Goal: Information Seeking & Learning: Learn about a topic

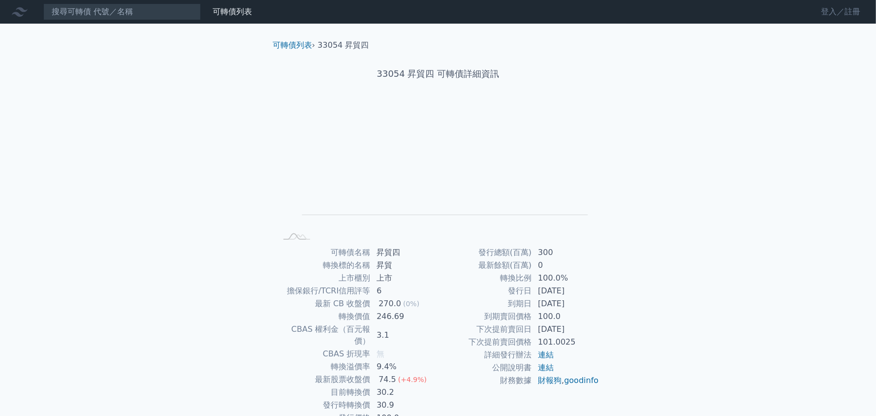
click at [837, 10] on link "登入／註冊" at bounding box center [840, 12] width 55 height 16
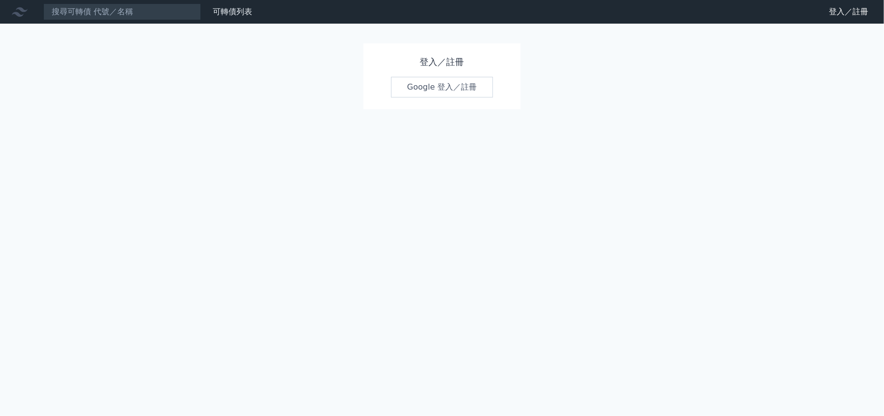
click at [466, 89] on link "Google 登入／註冊" at bounding box center [442, 87] width 102 height 21
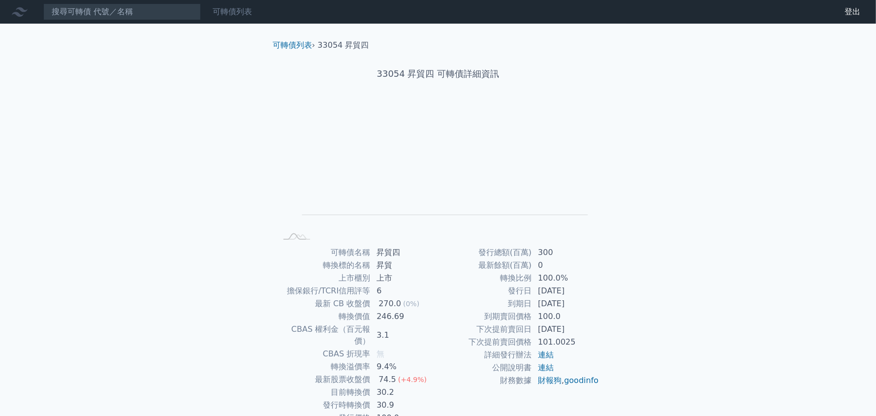
click at [237, 10] on link "可轉債列表" at bounding box center [232, 11] width 39 height 9
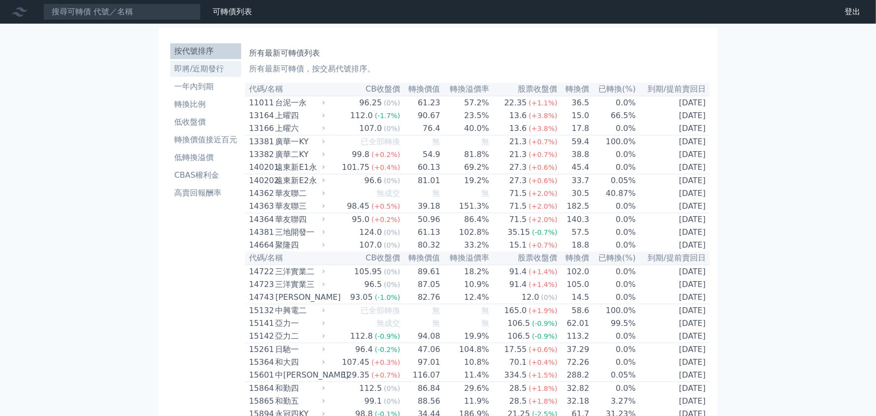
click at [205, 74] on li "即將/近期發行" at bounding box center [205, 69] width 71 height 12
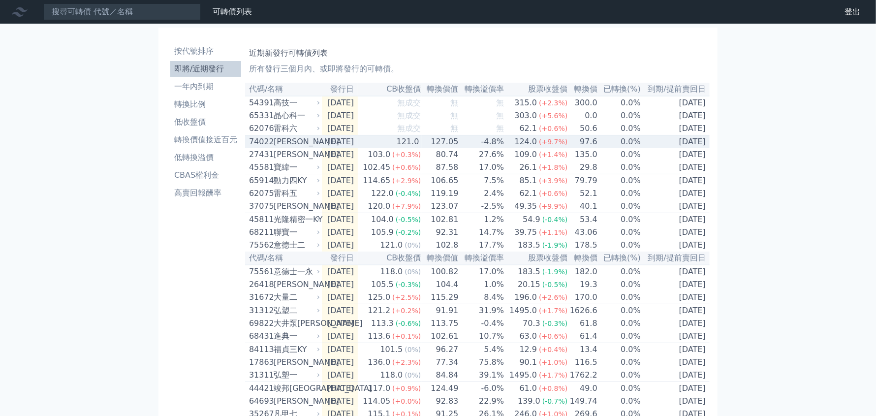
click at [404, 145] on td "121.0" at bounding box center [389, 141] width 63 height 13
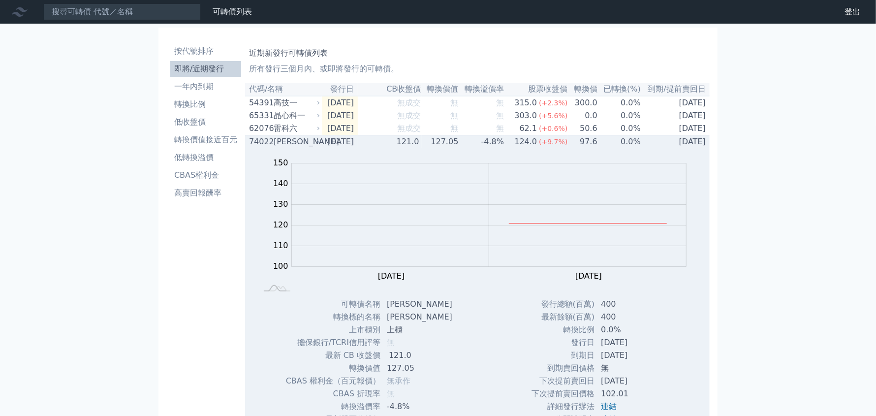
click at [404, 144] on td "121.0" at bounding box center [389, 141] width 63 height 13
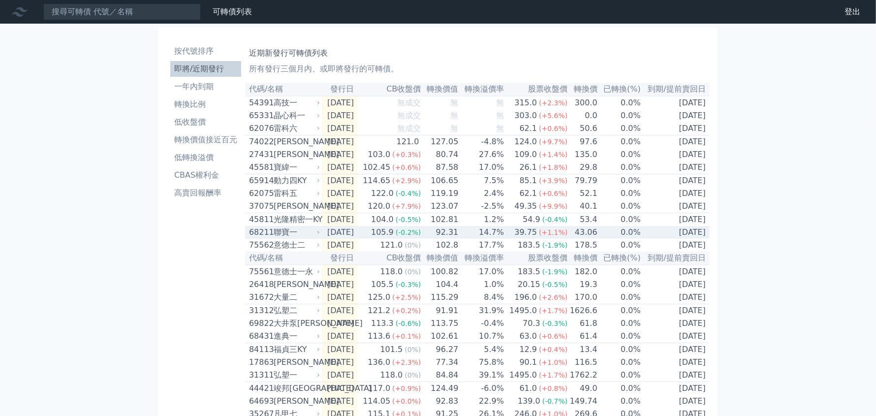
click at [314, 238] on div "聯寶一" at bounding box center [296, 232] width 44 height 12
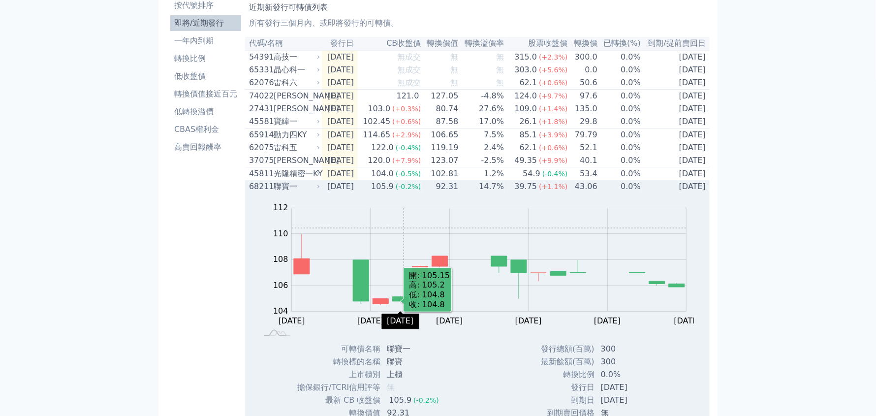
scroll to position [196, 0]
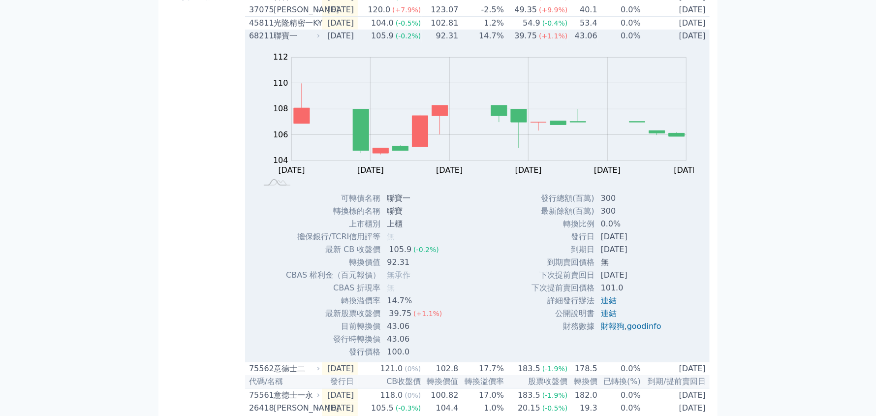
click at [301, 42] on div "聯寶一" at bounding box center [296, 36] width 44 height 12
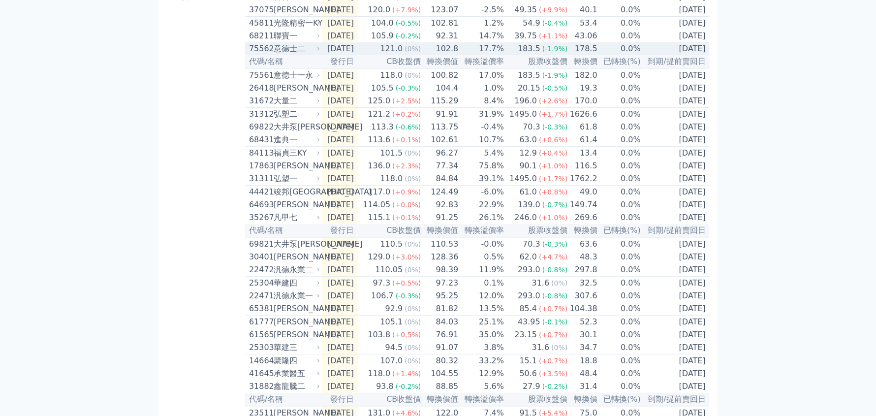
click at [333, 55] on td "[DATE]" at bounding box center [340, 48] width 36 height 13
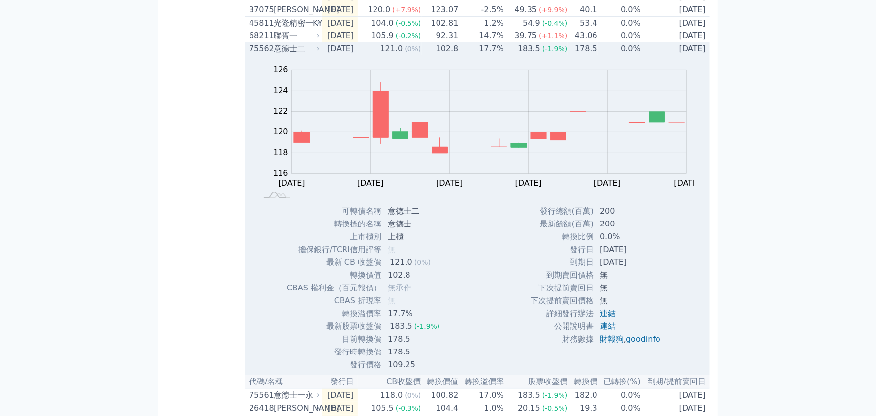
click at [331, 55] on td "[DATE]" at bounding box center [340, 48] width 36 height 13
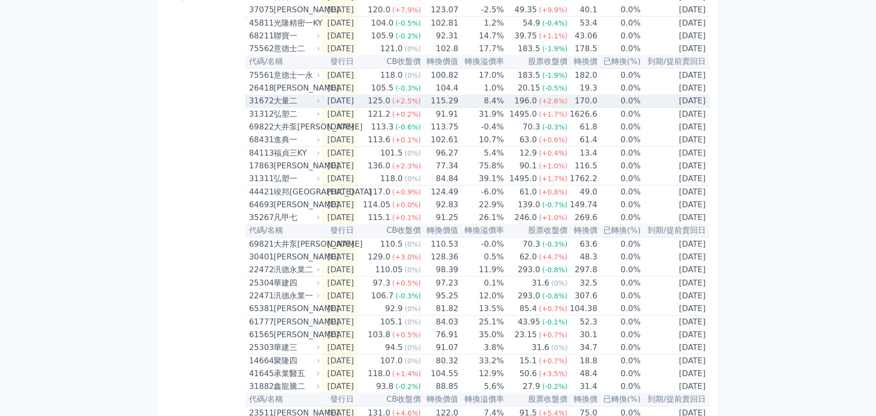
click at [344, 108] on td "[DATE]" at bounding box center [340, 101] width 36 height 13
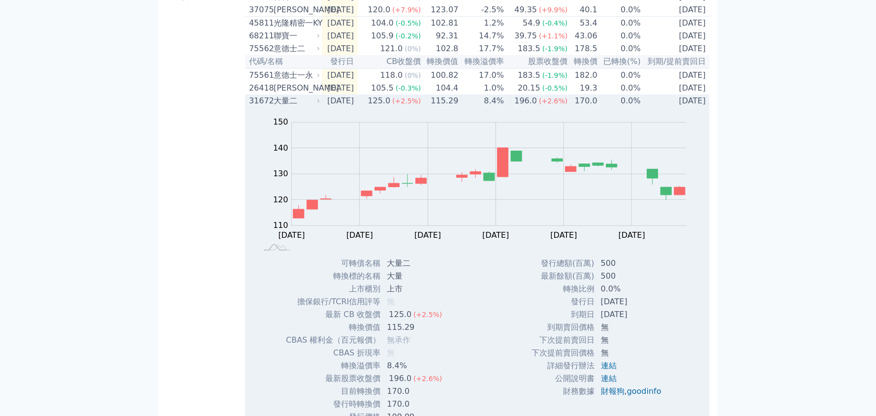
click at [298, 107] on div "大量二" at bounding box center [296, 101] width 44 height 12
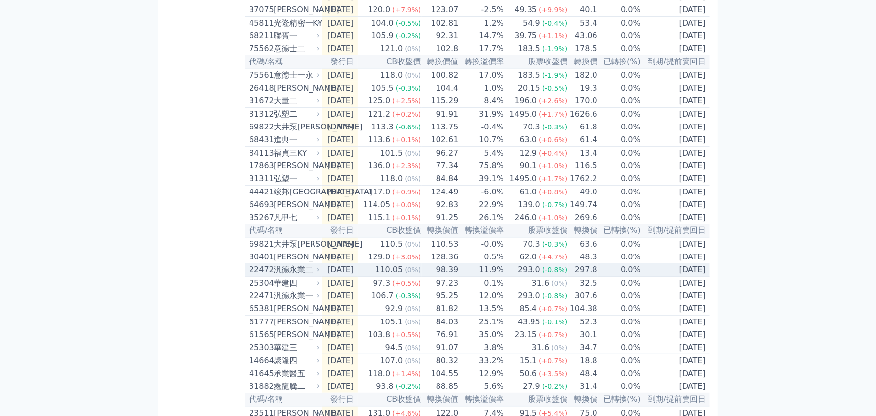
click at [358, 277] on td "[DATE]" at bounding box center [340, 269] width 36 height 13
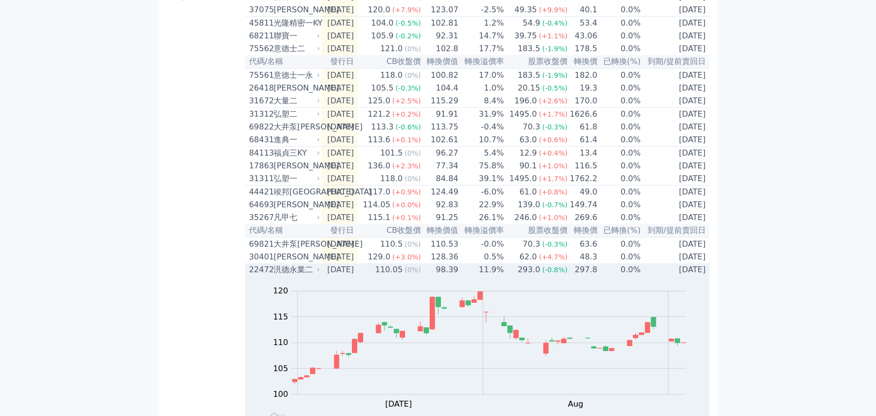
click at [313, 276] on div "汎德永業二" at bounding box center [296, 270] width 44 height 12
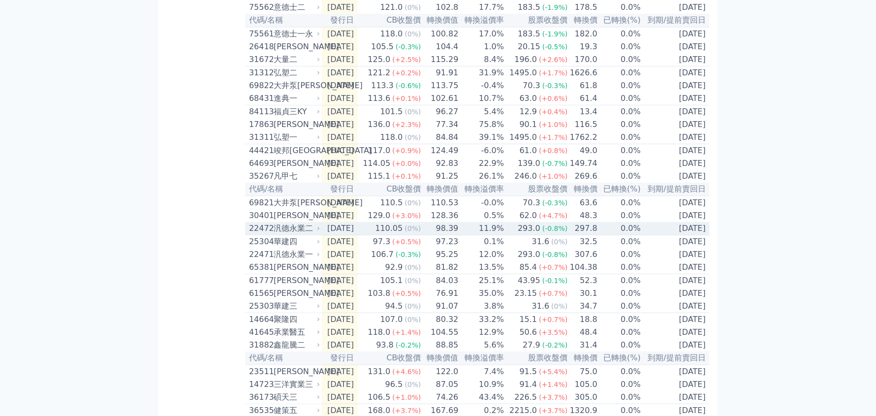
scroll to position [246, 0]
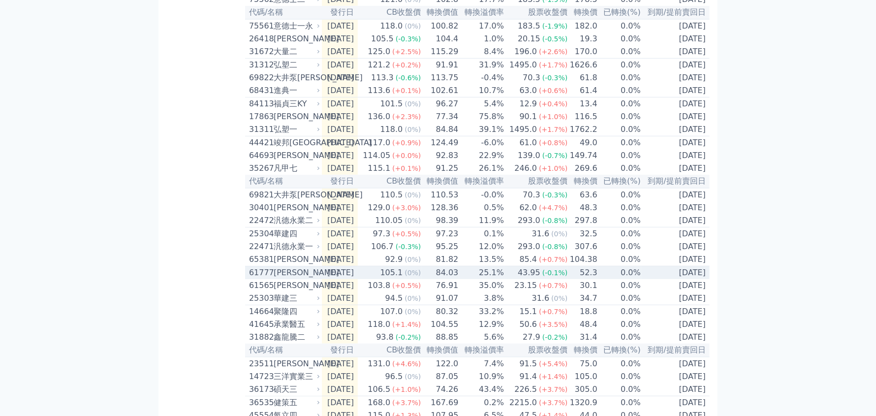
click at [278, 279] on div "[PERSON_NAME]" at bounding box center [296, 273] width 44 height 12
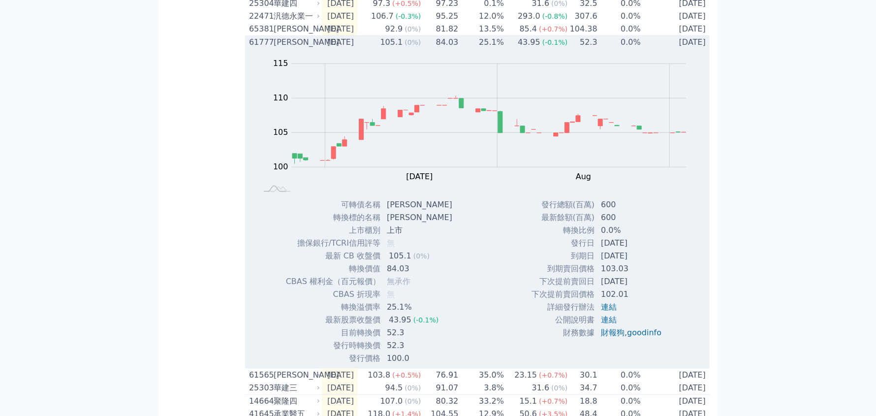
scroll to position [492, 0]
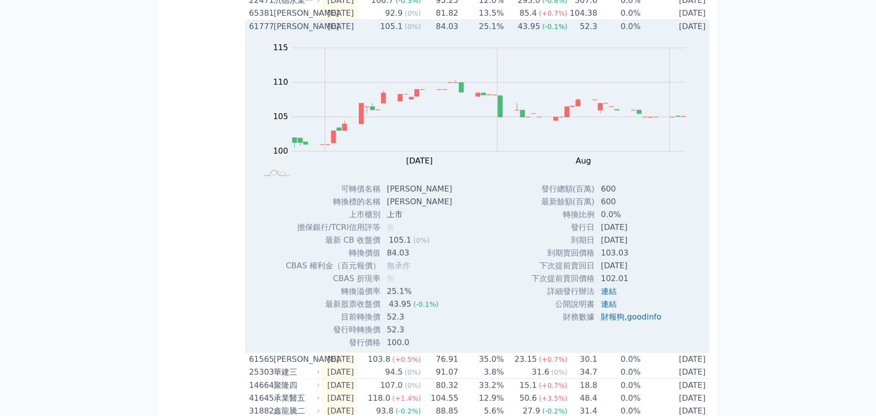
click at [344, 33] on td "[DATE]" at bounding box center [340, 26] width 36 height 13
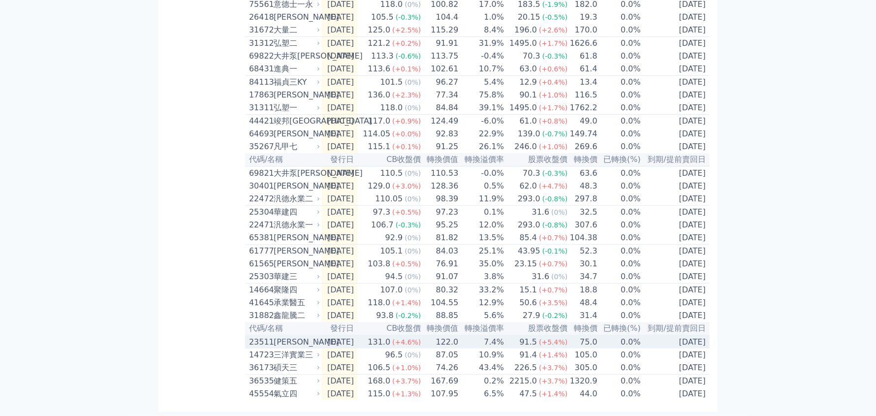
click at [322, 340] on td "[DATE]" at bounding box center [340, 341] width 36 height 13
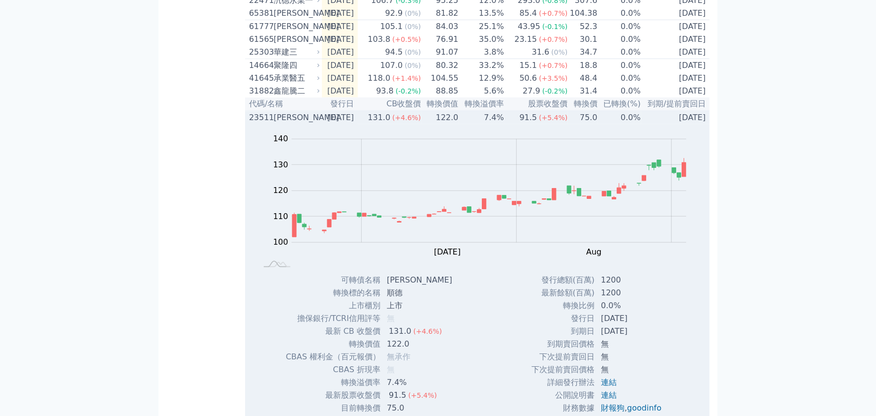
click at [299, 124] on div "[PERSON_NAME]" at bounding box center [296, 118] width 44 height 12
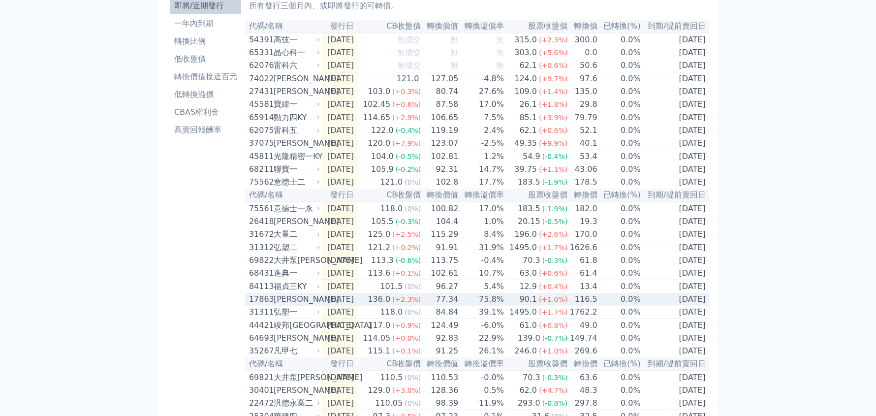
scroll to position [0, 0]
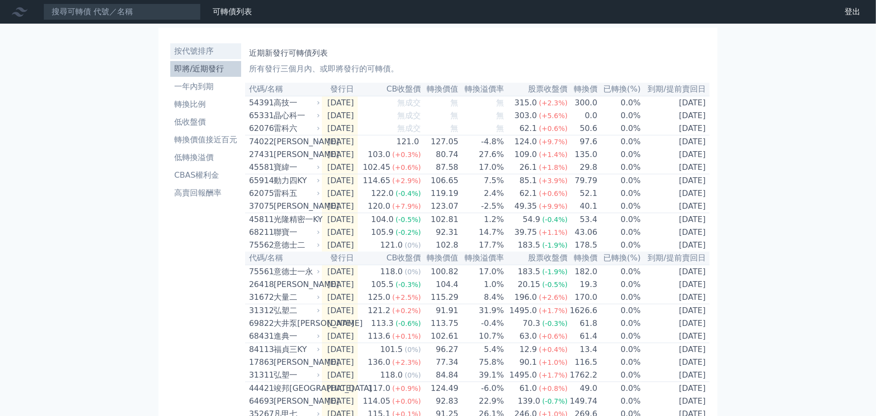
click at [195, 51] on li "按代號排序" at bounding box center [205, 51] width 71 height 12
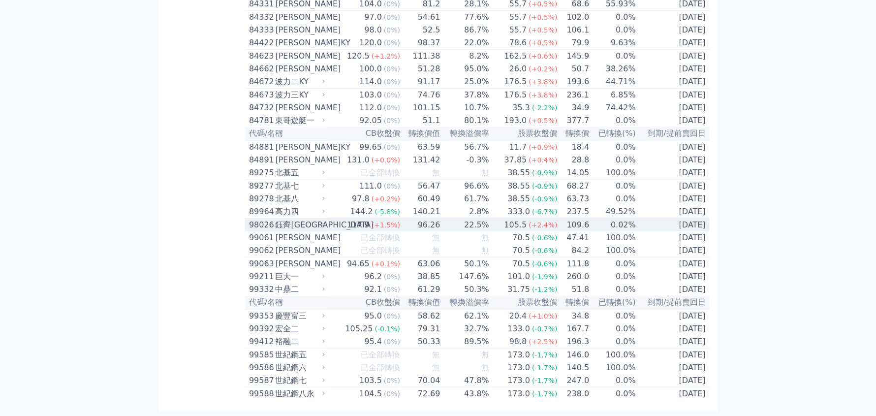
scroll to position [5785, 0]
click at [376, 221] on span "(+1.5%)" at bounding box center [386, 225] width 29 height 8
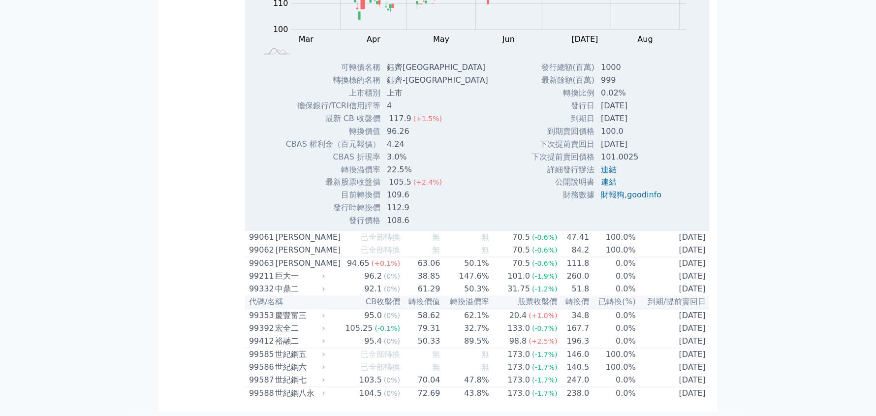
scroll to position [5933, 0]
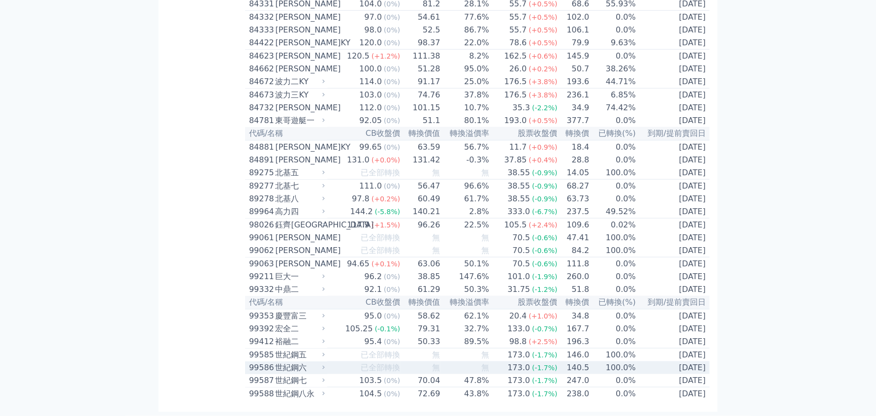
scroll to position [5489, 0]
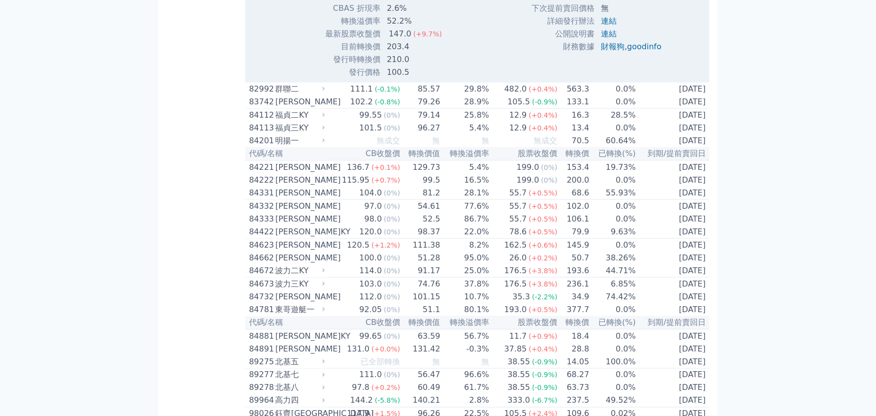
scroll to position [5588, 0]
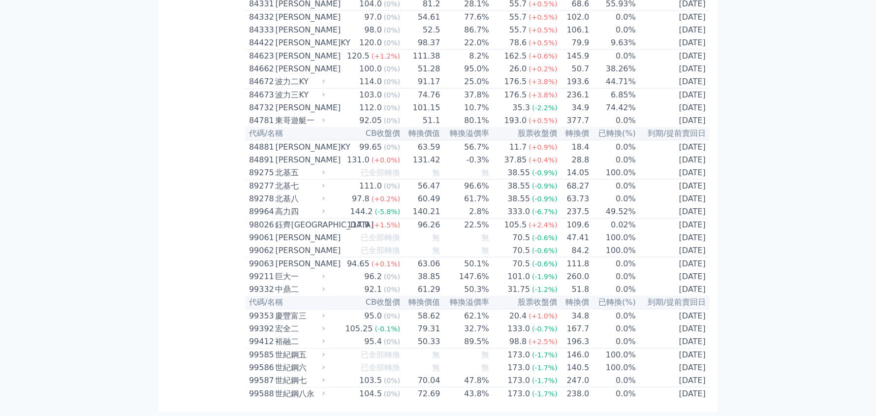
scroll to position [5391, 0]
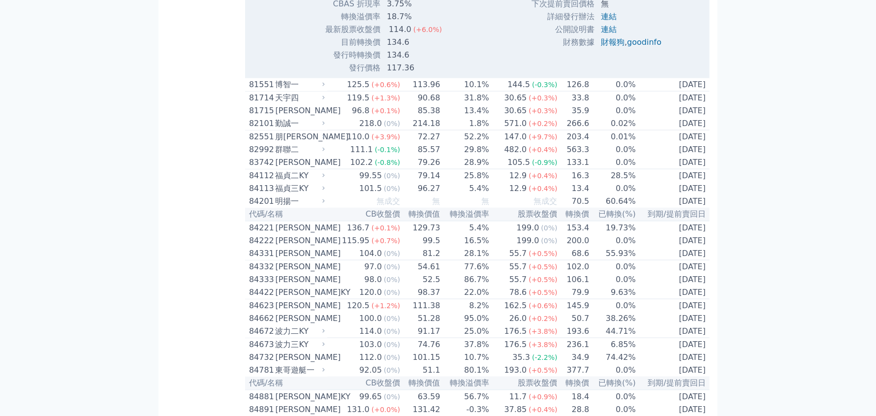
scroll to position [5489, 0]
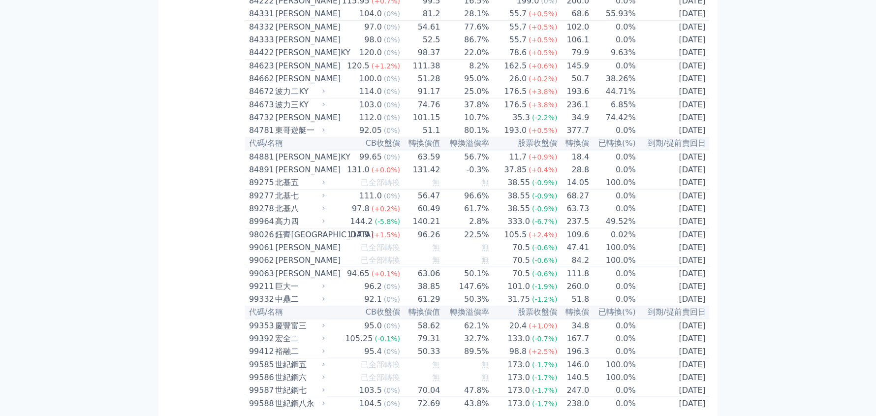
scroll to position [5342, 0]
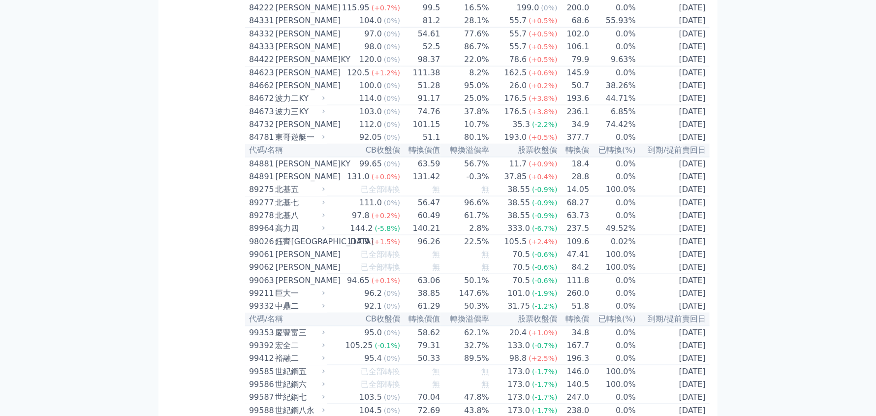
drag, startPoint x: 292, startPoint y: 223, endPoint x: 312, endPoint y: 227, distance: 20.2
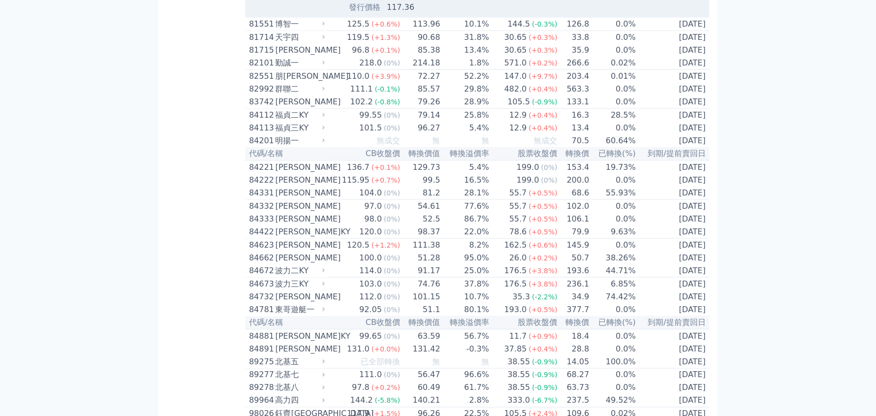
scroll to position [5391, 0]
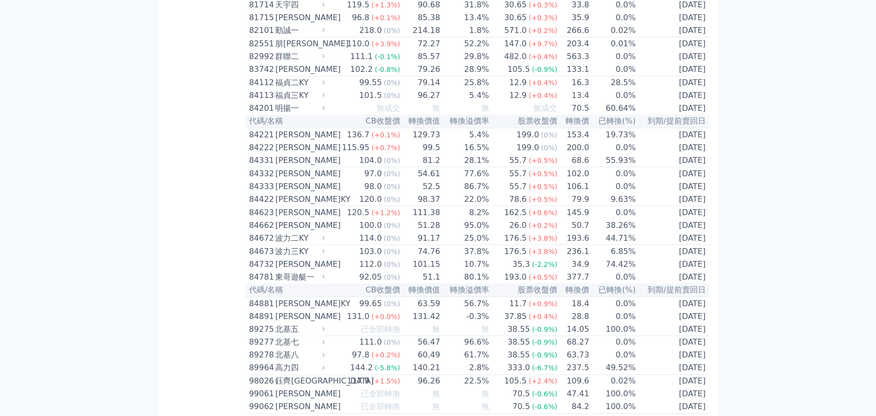
scroll to position [5539, 0]
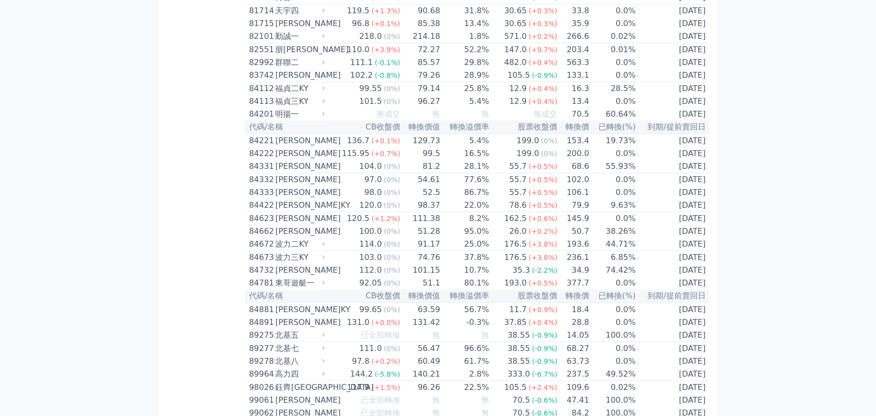
scroll to position [5194, 0]
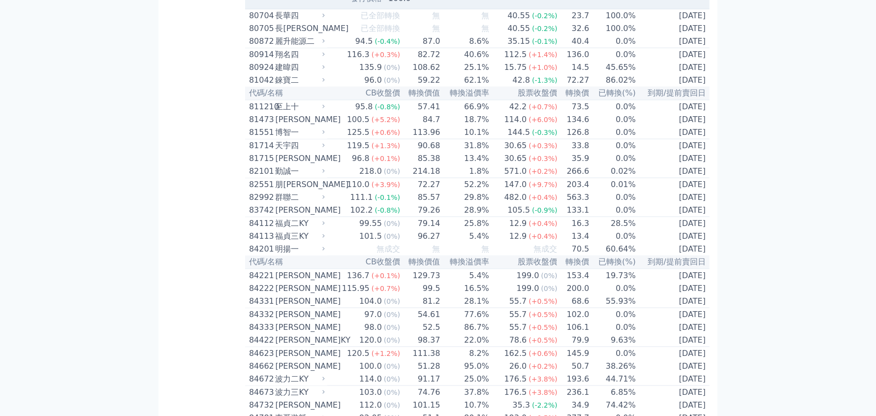
scroll to position [5391, 0]
